Goal: Transaction & Acquisition: Purchase product/service

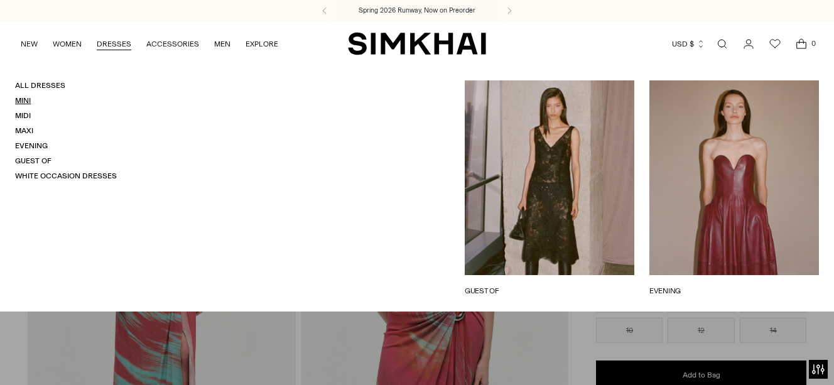
click at [19, 100] on link "Mini" at bounding box center [23, 100] width 16 height 9
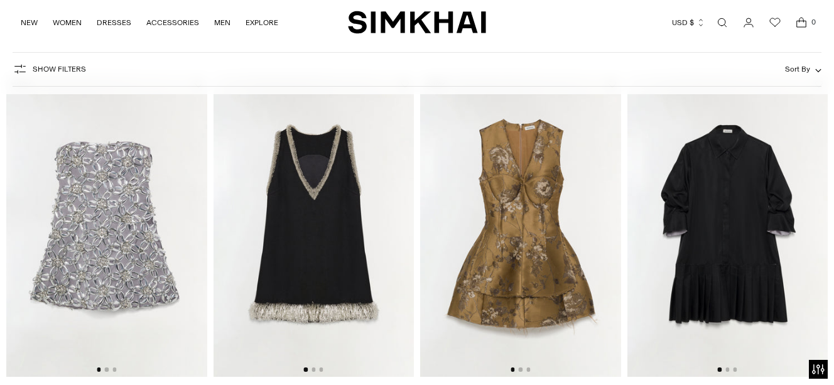
scroll to position [885, 0]
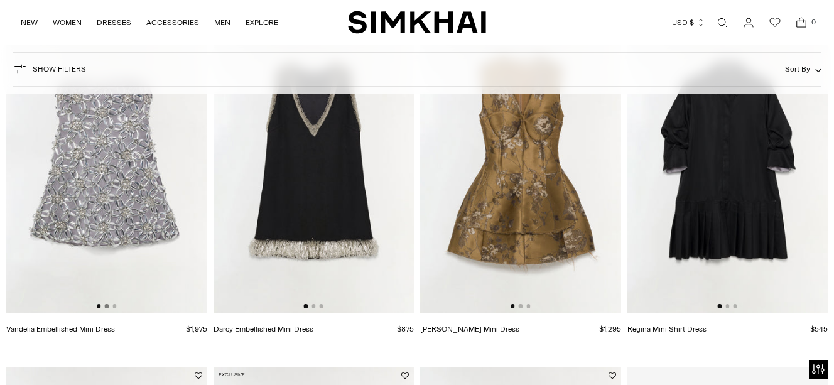
click at [107, 308] on button "Go to slide 2" at bounding box center [107, 306] width 4 height 4
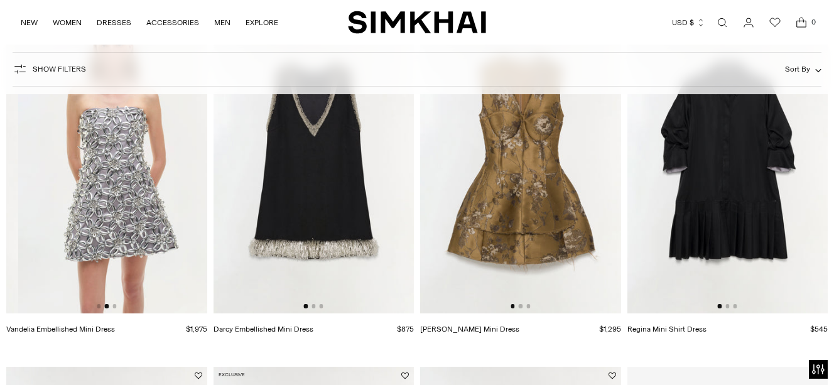
scroll to position [0, 201]
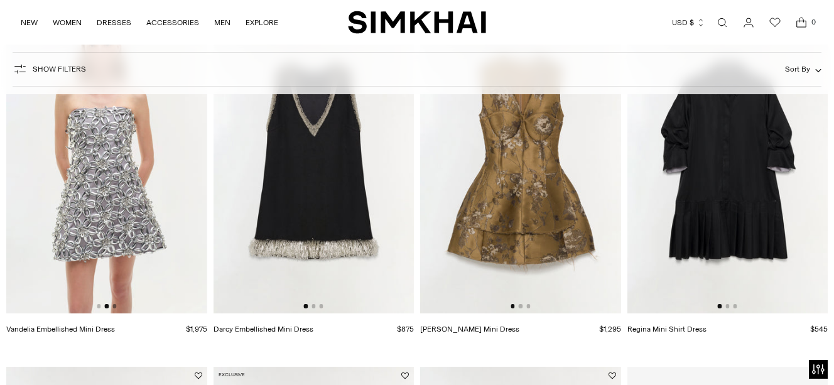
click at [115, 308] on button "Go to slide 3" at bounding box center [114, 306] width 4 height 4
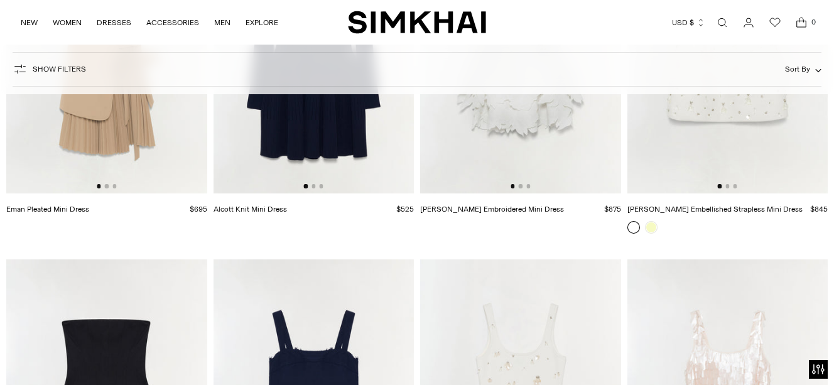
scroll to position [2699, 0]
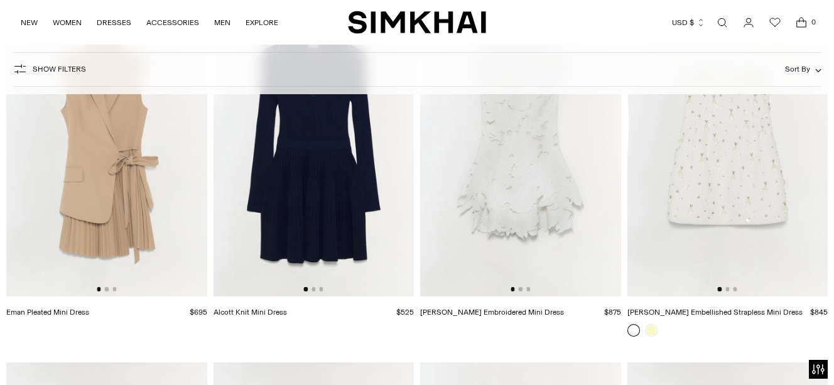
click at [650, 337] on div at bounding box center [642, 331] width 35 height 18
click at [650, 331] on link at bounding box center [651, 330] width 13 height 13
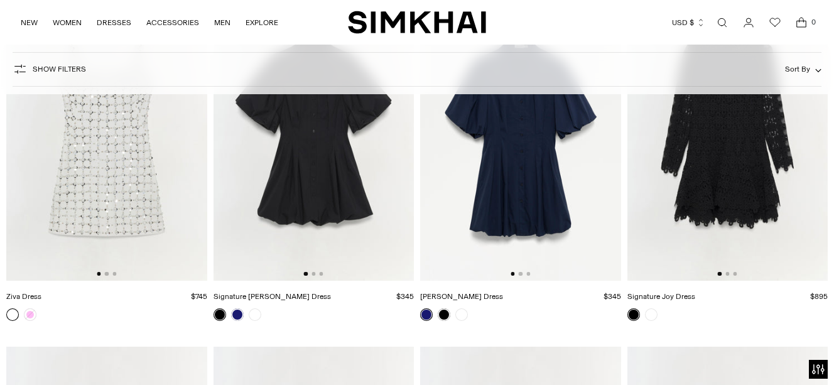
scroll to position [4560, 0]
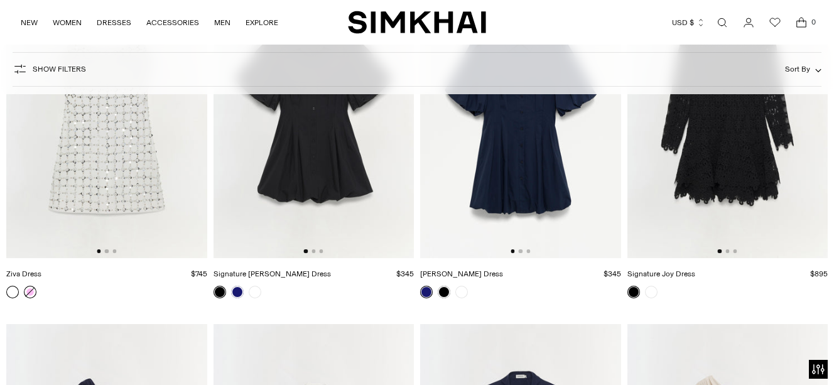
click at [33, 293] on link at bounding box center [30, 292] width 13 height 13
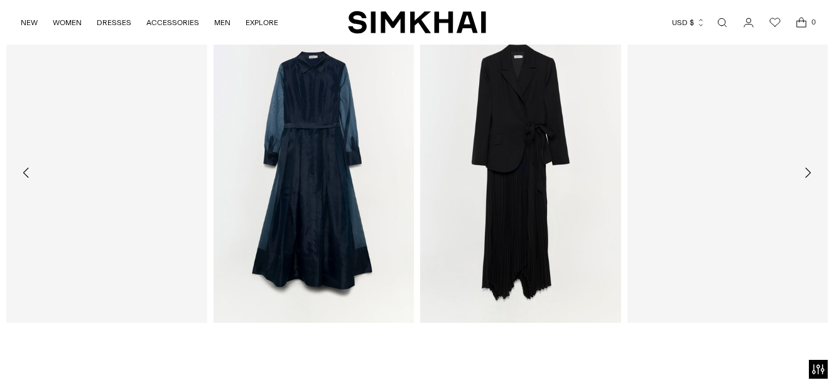
scroll to position [1746, 0]
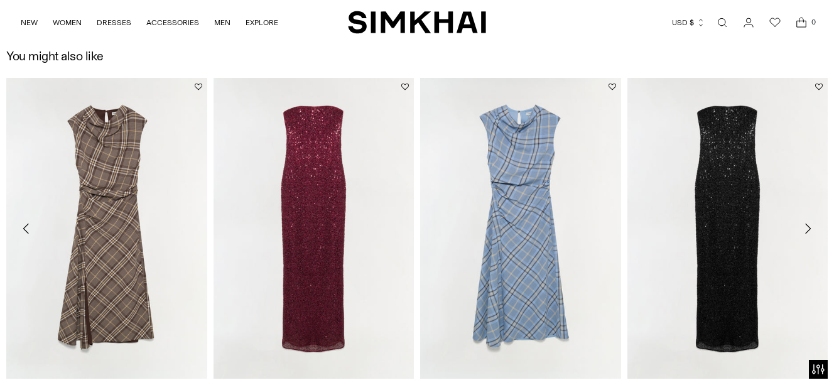
scroll to position [1686, 0]
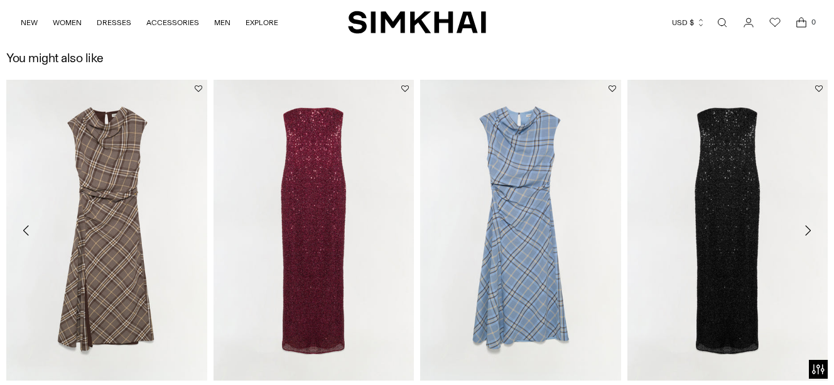
click at [807, 226] on icon "Move to next carousel slide" at bounding box center [808, 231] width 6 height 10
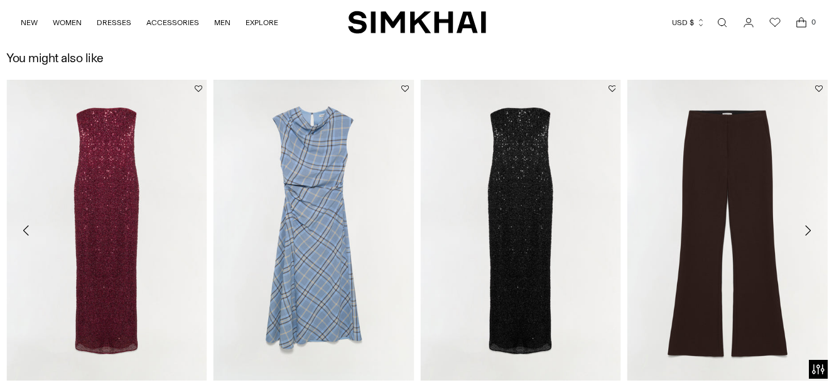
click at [807, 226] on icon "Move to next carousel slide" at bounding box center [808, 231] width 6 height 10
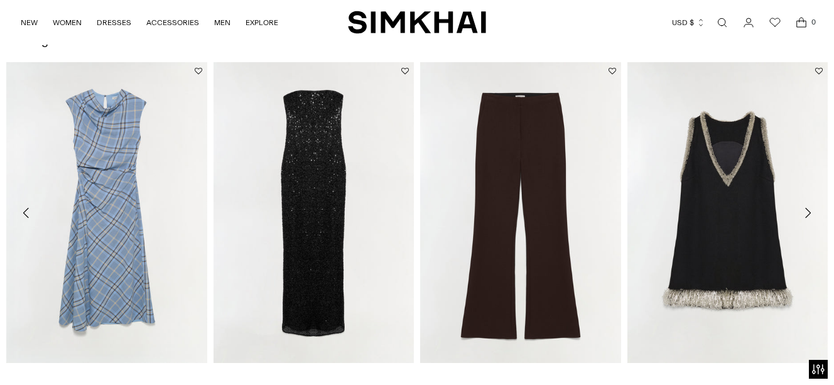
scroll to position [1707, 0]
